Goal: Task Accomplishment & Management: Use online tool/utility

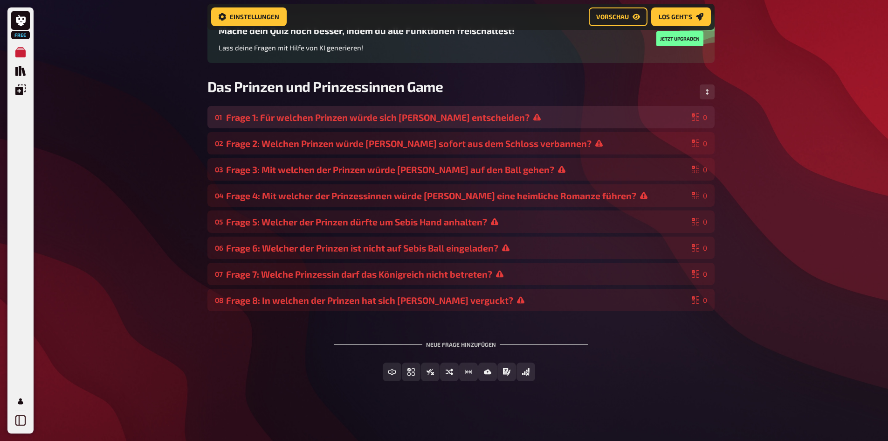
click at [523, 120] on div "Frage 1: Für welchen Prinzen würde sich [PERSON_NAME] entscheiden?" at bounding box center [457, 117] width 462 height 11
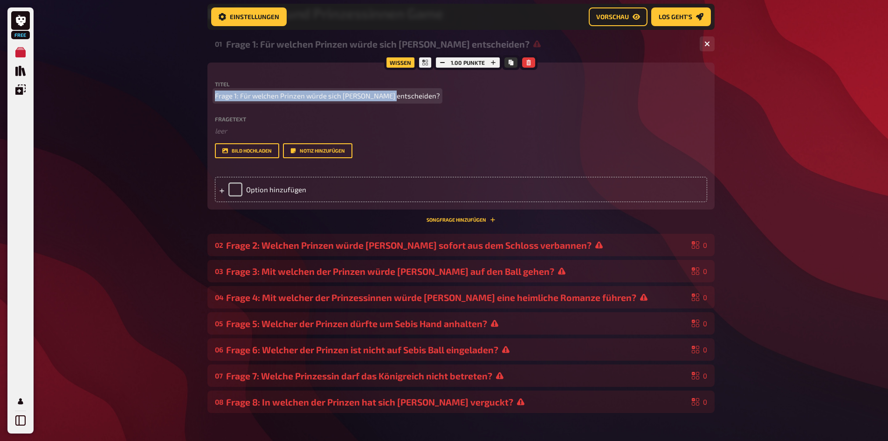
drag, startPoint x: 215, startPoint y: 96, endPoint x: 390, endPoint y: 100, distance: 174.4
click at [390, 100] on span "Frage 1: Für welchen Prinzen würde sich [PERSON_NAME] entscheiden?" at bounding box center [327, 95] width 225 height 11
drag, startPoint x: 214, startPoint y: 96, endPoint x: 412, endPoint y: 102, distance: 197.3
click at [412, 102] on div "Titel Frage 1: Für welchen Prinzen würde sich [PERSON_NAME] entscheiden? Fraget…" at bounding box center [461, 119] width 492 height 77
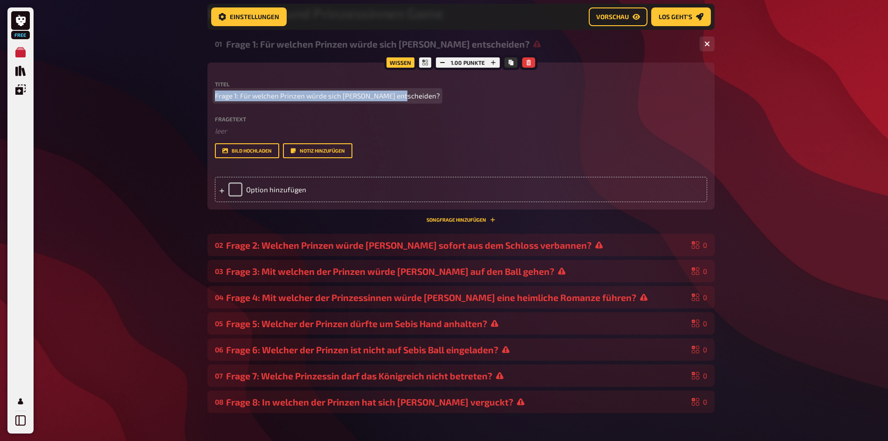
copy span "Frage 1: Für welchen Prinzen würde sich [PERSON_NAME] entscheiden?"
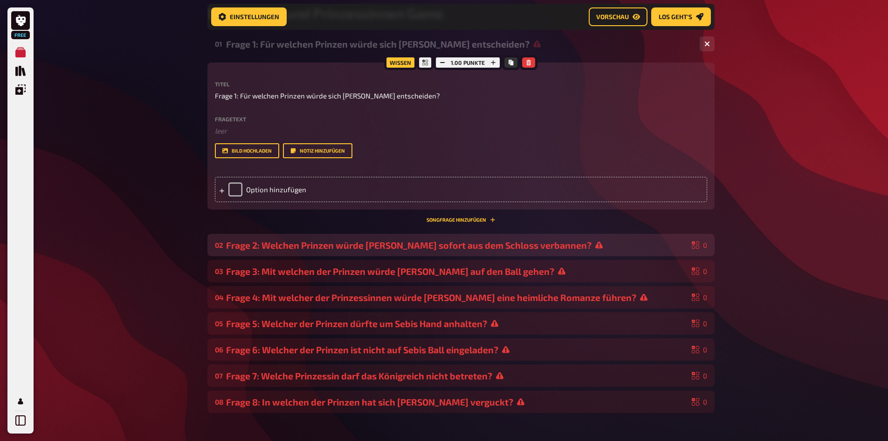
click at [590, 241] on div "Frage 2: Welchen Prinzen würde [PERSON_NAME] sofort aus dem Schloss verbannen?" at bounding box center [457, 245] width 462 height 11
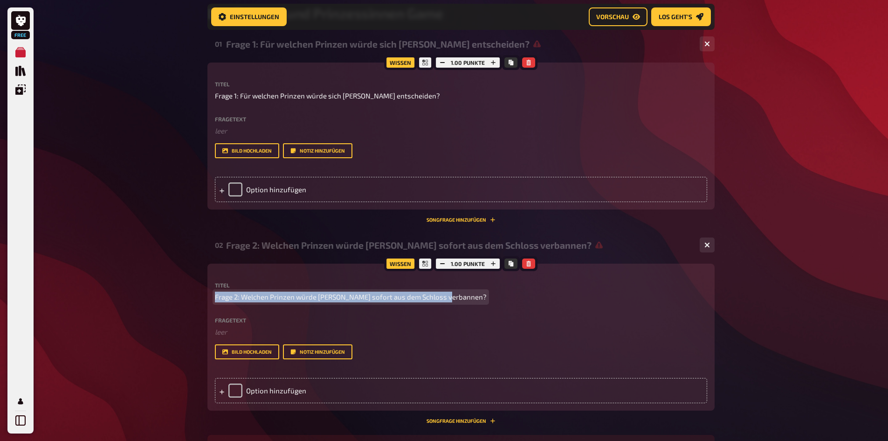
drag, startPoint x: 214, startPoint y: 299, endPoint x: 462, endPoint y: 305, distance: 247.2
click at [462, 305] on div "Titel Frage 2: Welchen Prinzen würde [PERSON_NAME] sofort aus dem Schloss verba…" at bounding box center [461, 320] width 492 height 77
copy span "Frage 2: Welchen Prinzen würde [PERSON_NAME] sofort aus dem Schloss verbannen?"
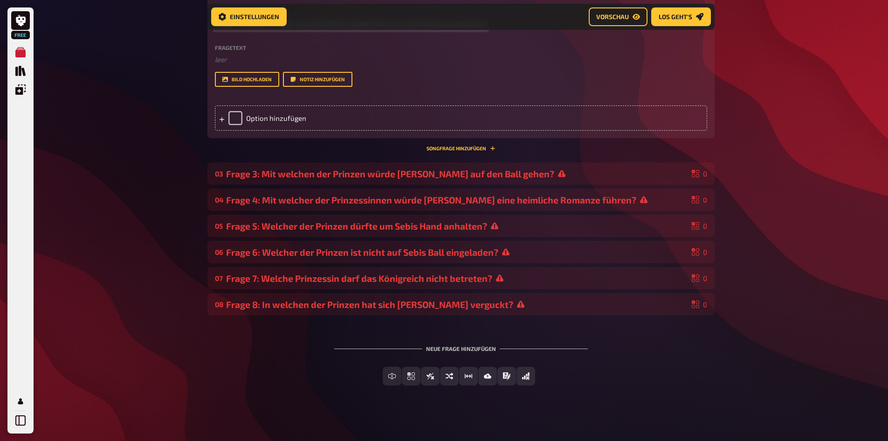
scroll to position [434, 0]
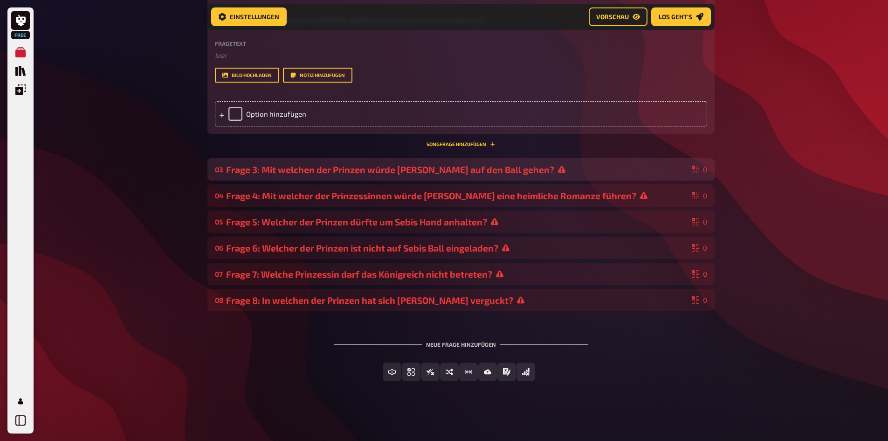
click at [607, 165] on div "Frage 3: Mit welchen der Prinzen würde [PERSON_NAME] auf den Ball gehen?" at bounding box center [457, 169] width 462 height 11
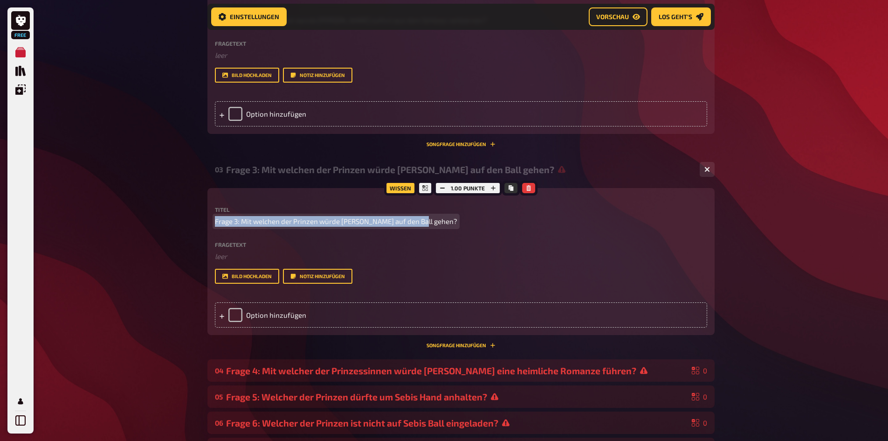
drag, startPoint x: 215, startPoint y: 221, endPoint x: 429, endPoint y: 223, distance: 214.5
click at [429, 223] on p "Frage 3: Mit welchen der Prinzen würde [PERSON_NAME] auf den Ball gehen?" at bounding box center [461, 221] width 492 height 11
copy span "Frage 3: Mit welchen der Prinzen würde [PERSON_NAME] auf den Ball gehen?"
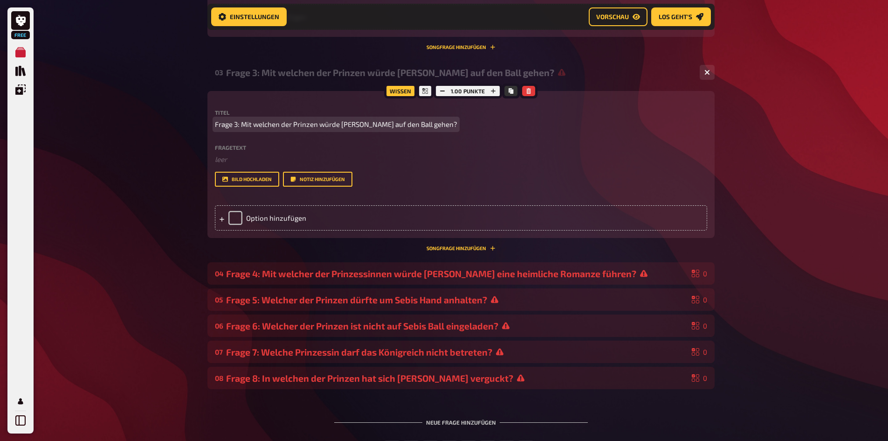
scroll to position [608, 0]
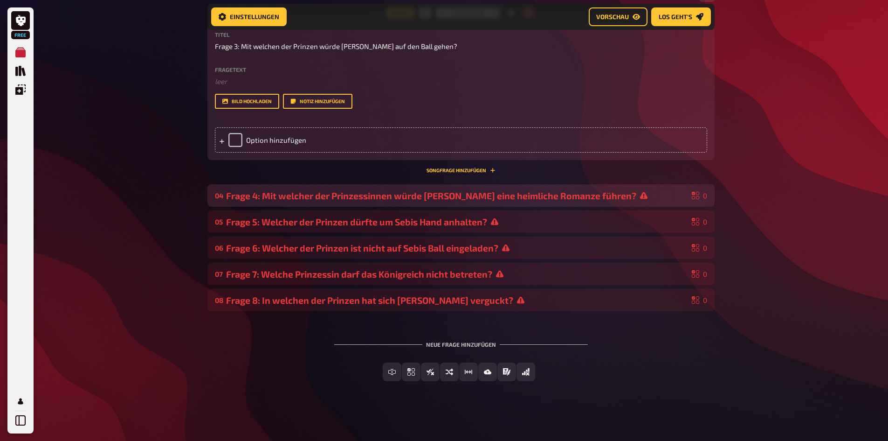
click at [628, 201] on div "04 Frage 4: Mit welcher der Prinzessinnen würde [PERSON_NAME] eine heimliche Ro…" at bounding box center [460, 195] width 507 height 22
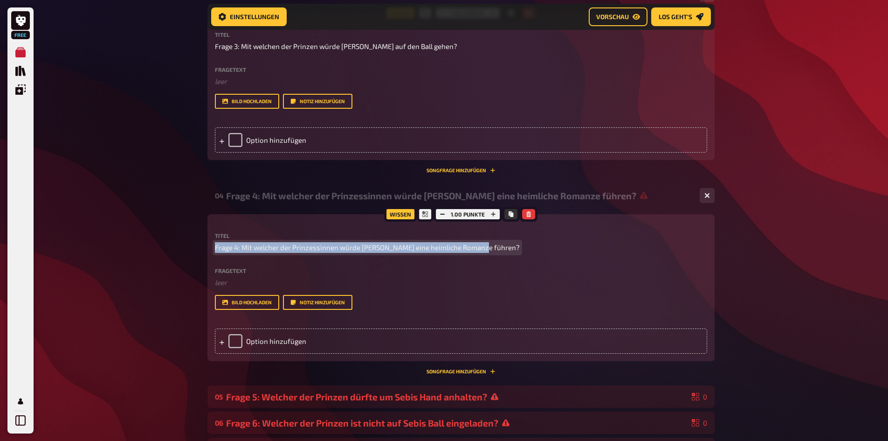
drag, startPoint x: 216, startPoint y: 247, endPoint x: 520, endPoint y: 248, distance: 304.0
click at [520, 248] on p "Frage 4: Mit welcher der Prinzessinnen würde [PERSON_NAME] eine heimliche Roman…" at bounding box center [461, 247] width 492 height 11
copy span "Frage 4: Mit welcher der Prinzessinnen würde [PERSON_NAME] eine heimliche Roman…"
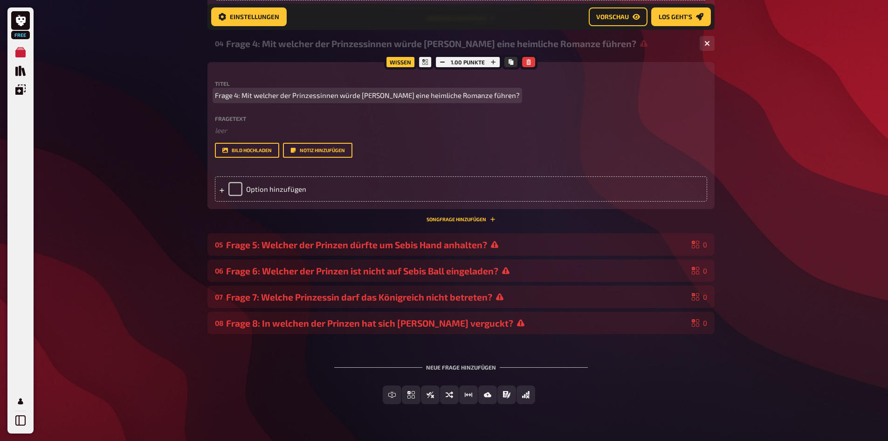
scroll to position [783, 0]
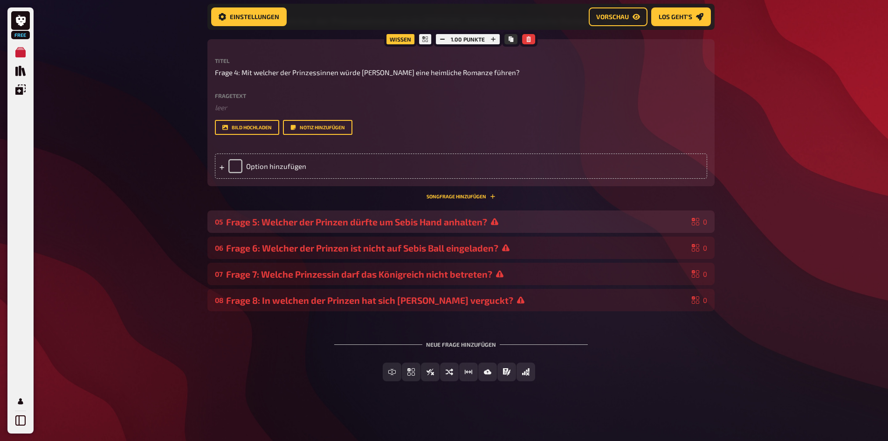
click at [539, 232] on div "05 Frage 5: Welcher der Prinzen dürfte um Sebis Hand anhalten? 0" at bounding box center [460, 221] width 507 height 22
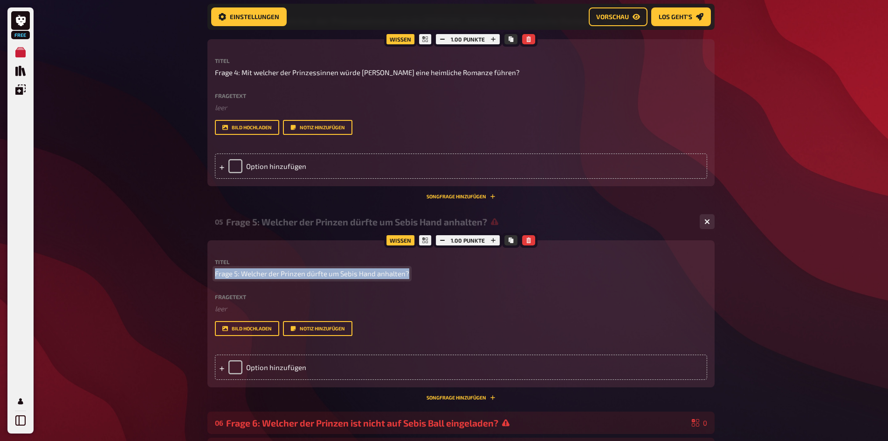
drag, startPoint x: 214, startPoint y: 271, endPoint x: 416, endPoint y: 274, distance: 201.9
click at [417, 274] on p "Frage 5: Welcher der Prinzen dürfte um Sebis Hand anhalten?" at bounding box center [461, 273] width 492 height 11
copy span "Frage 5: Welcher der Prinzen dürfte um Sebis Hand anhalten?"
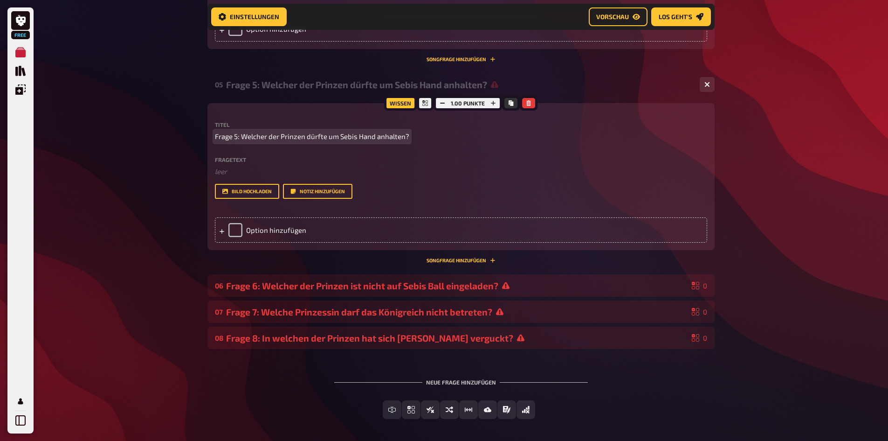
scroll to position [958, 0]
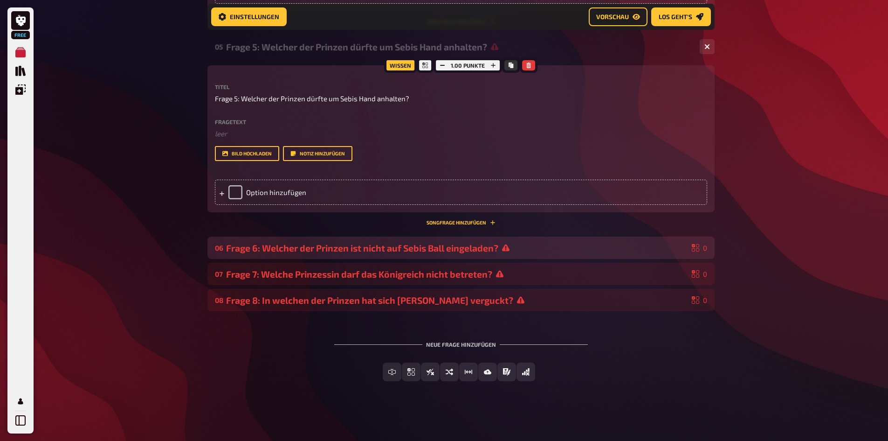
click at [536, 238] on div "06 Frage 6: Welcher der Prinzen ist nicht auf Sebis Ball eingeladen? 0" at bounding box center [460, 247] width 507 height 22
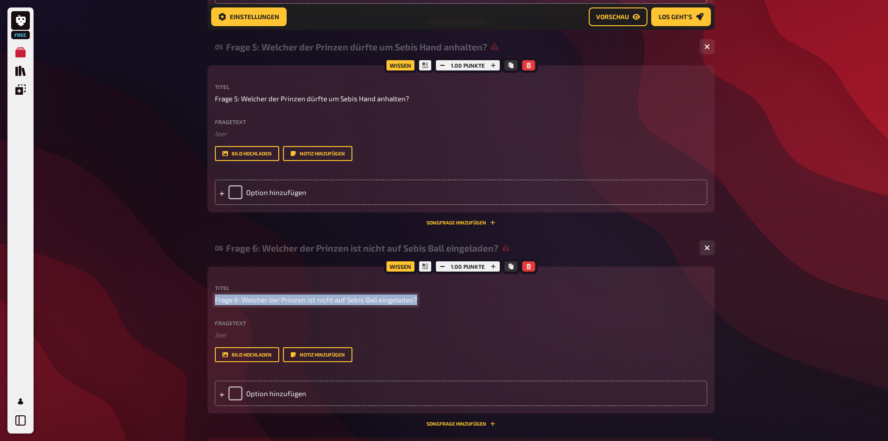
drag, startPoint x: 216, startPoint y: 299, endPoint x: 435, endPoint y: 304, distance: 219.2
click at [435, 304] on p "Frage 6: Welcher der Prinzen ist nicht auf Sebis Ball eingeladen?" at bounding box center [461, 299] width 492 height 11
copy span "Frage 6: Welcher der Prinzen ist nicht auf Sebis Ball eingeladen?"
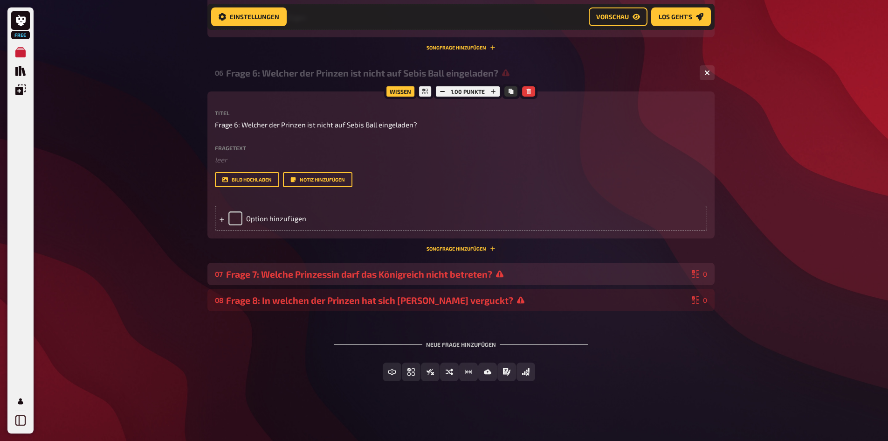
click at [528, 266] on div "07 Frage 7: Welche Prinzessin darf das Königreich nicht betreten? 0" at bounding box center [460, 273] width 507 height 22
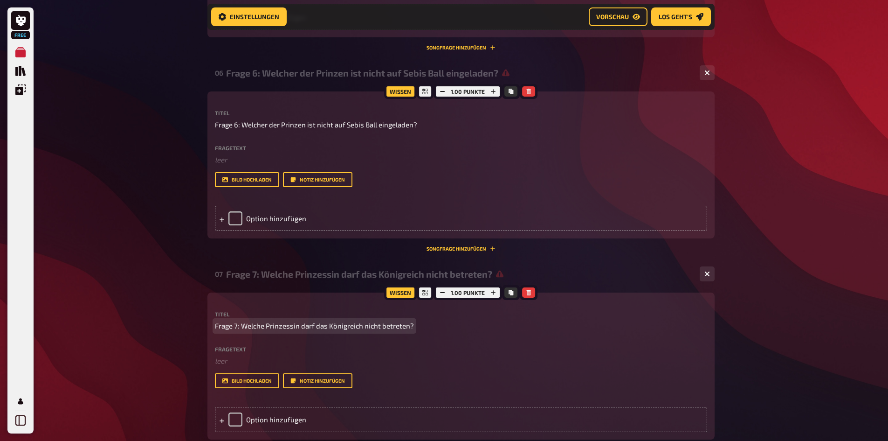
click at [230, 325] on span "Frage 7: Welche Prinzessin darf das Königreich nicht betreten?" at bounding box center [314, 325] width 199 height 11
drag, startPoint x: 216, startPoint y: 325, endPoint x: 418, endPoint y: 333, distance: 202.0
click at [418, 333] on div "Titel Frage 7: Welche Prinzessin darf das Königreich nicht betreten? Fragetext …" at bounding box center [461, 349] width 492 height 77
copy span "Frage 7: Welche Prinzessin darf das Königreich nicht betreten?"
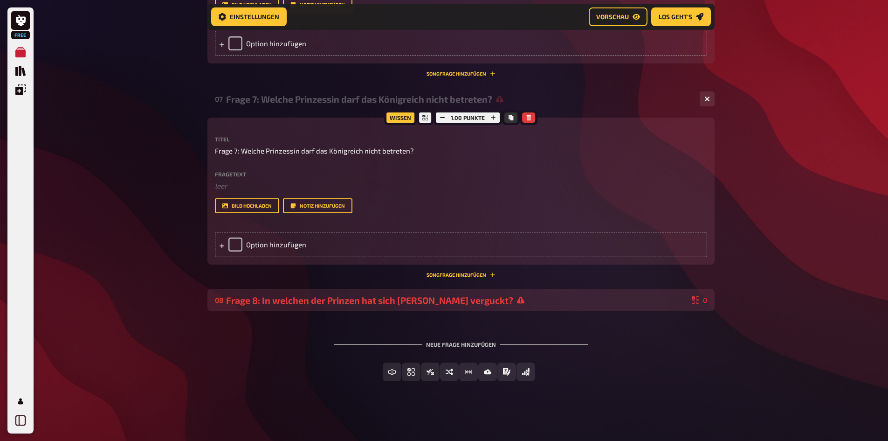
click at [578, 290] on div "08 Frage 8: In welchen der Prinzen hat sich [PERSON_NAME] verguckt? 0" at bounding box center [460, 300] width 507 height 22
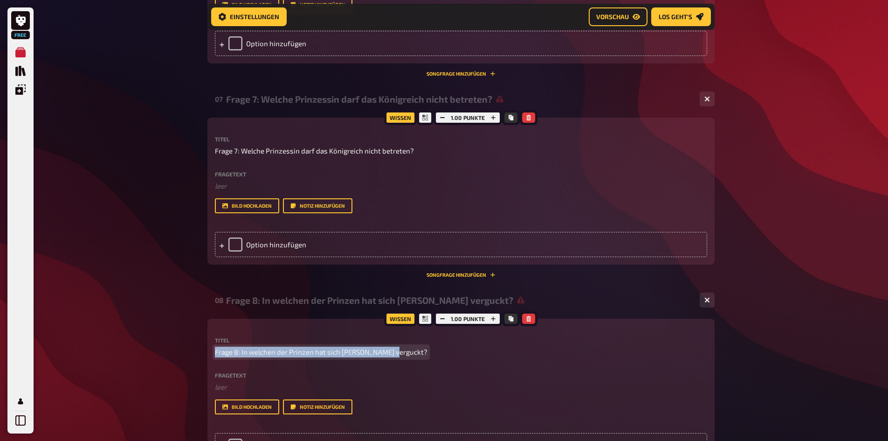
drag, startPoint x: 215, startPoint y: 348, endPoint x: 419, endPoint y: 360, distance: 204.1
click at [419, 360] on div "Titel Frage 8: In welchen der Prinzen hat sich [PERSON_NAME] verguckt? Fragetex…" at bounding box center [461, 375] width 492 height 77
click at [379, 352] on span "Frage 8: In welchen der Prinzen hat sich [PERSON_NAME] verguckt?" at bounding box center [321, 351] width 213 height 11
drag, startPoint x: 379, startPoint y: 352, endPoint x: 412, endPoint y: 370, distance: 37.6
click at [412, 370] on div "Titel Frage 8: In welchen der Prinzen hat sich [PERSON_NAME] verguckt? Fragetex…" at bounding box center [461, 375] width 492 height 77
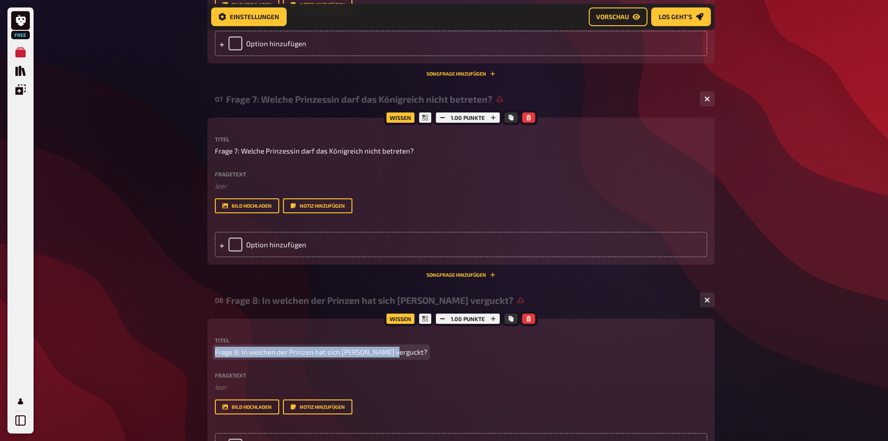
drag, startPoint x: 215, startPoint y: 349, endPoint x: 396, endPoint y: 351, distance: 180.9
click at [396, 351] on p "Frage 8: In welchen der Prinzen hat sich [PERSON_NAME] verguckt?" at bounding box center [461, 351] width 492 height 11
copy span "Frage 8: In welchen der Prinzen hat sich [PERSON_NAME] verguckt?"
